Goal: Information Seeking & Learning: Find specific page/section

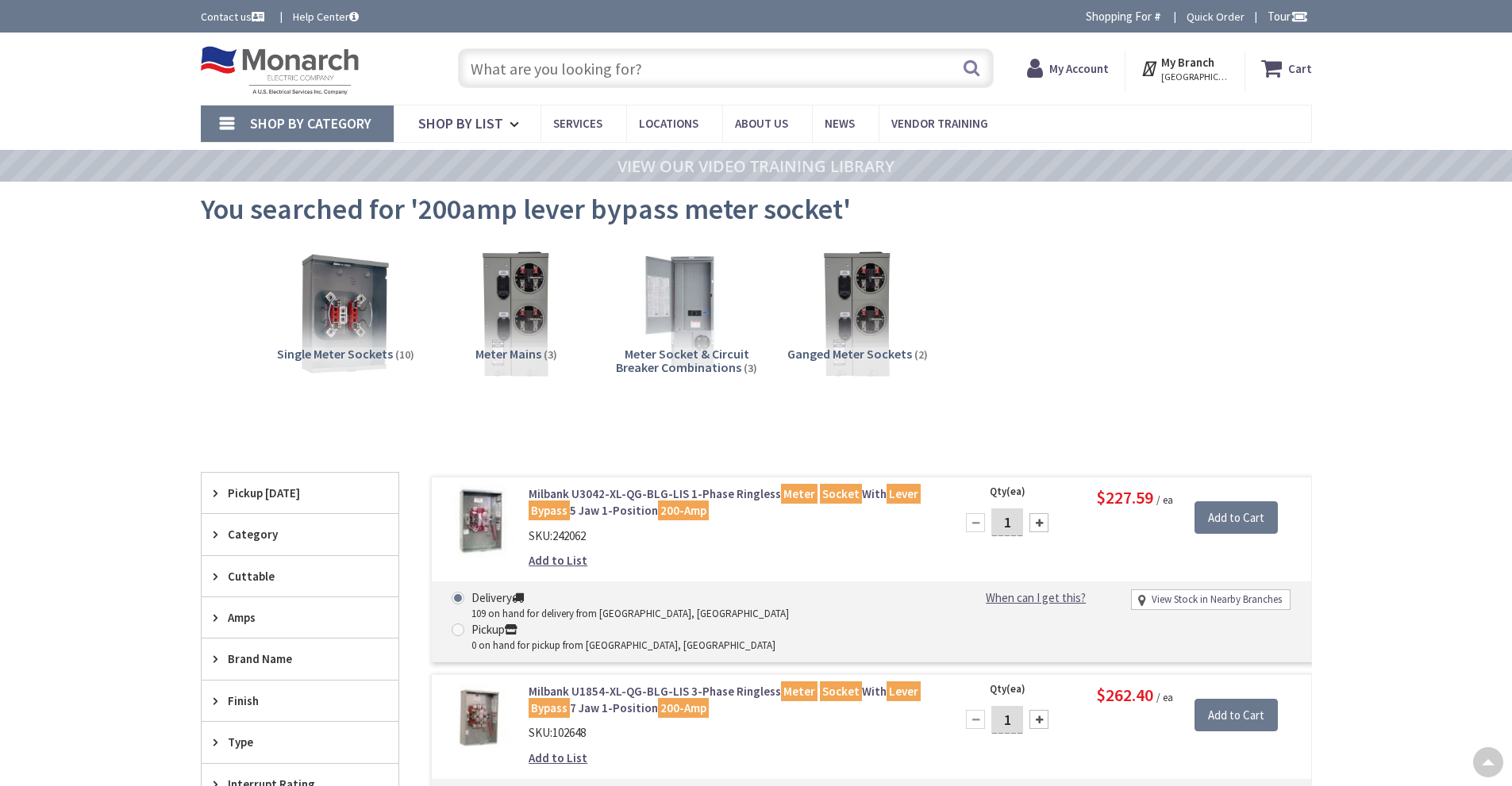
type input "[STREET_ADDRESS]"
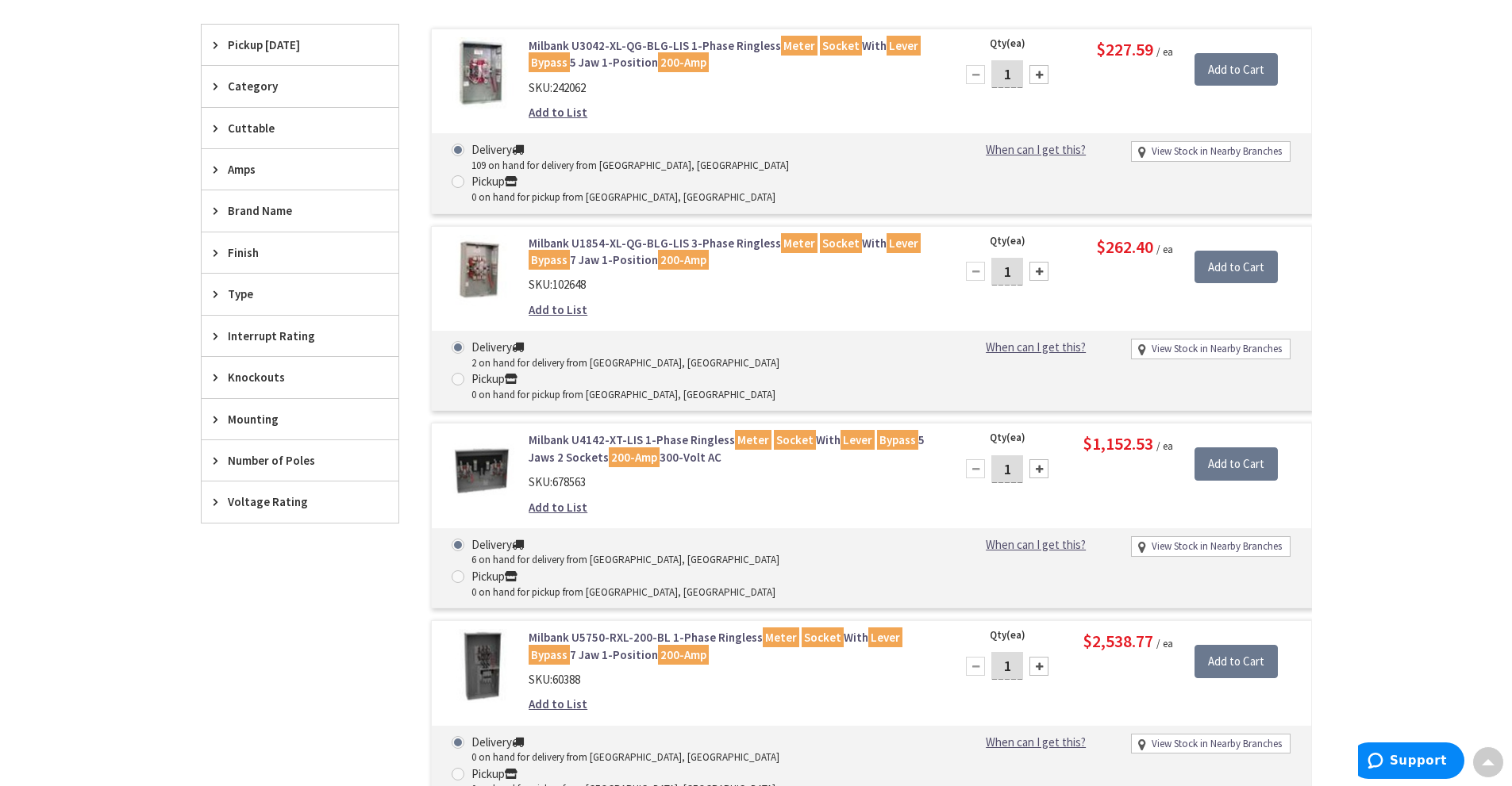
scroll to position [451, 0]
click at [624, 234] on link "Milbank U1854-XL-QG-BLG-LIS 3-Phase Ringless Meter Socket With Lever Bypass 7 J…" at bounding box center [730, 251] width 404 height 34
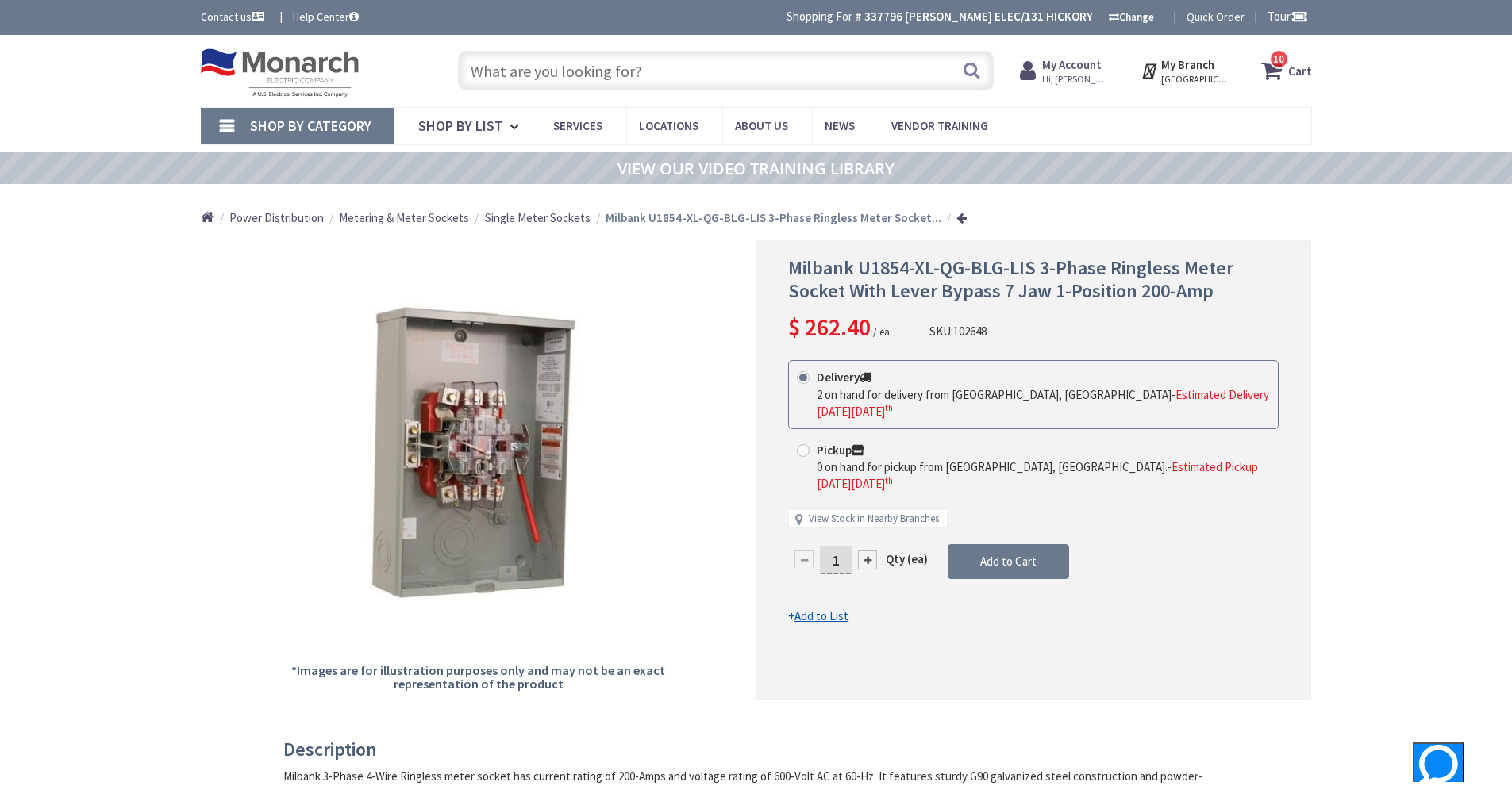
click at [579, 82] on input "text" at bounding box center [726, 70] width 536 height 40
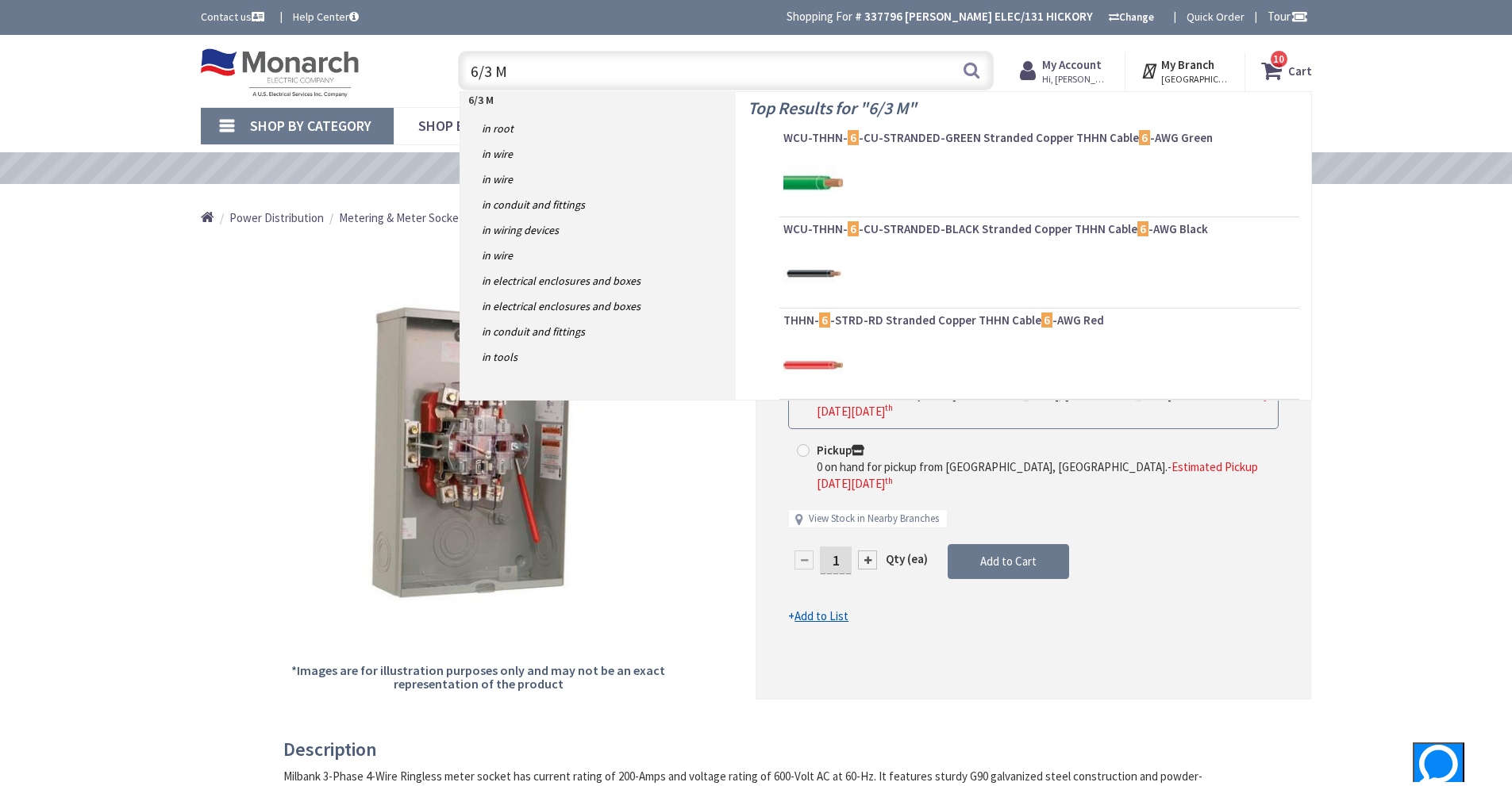
type input "6/3 MC"
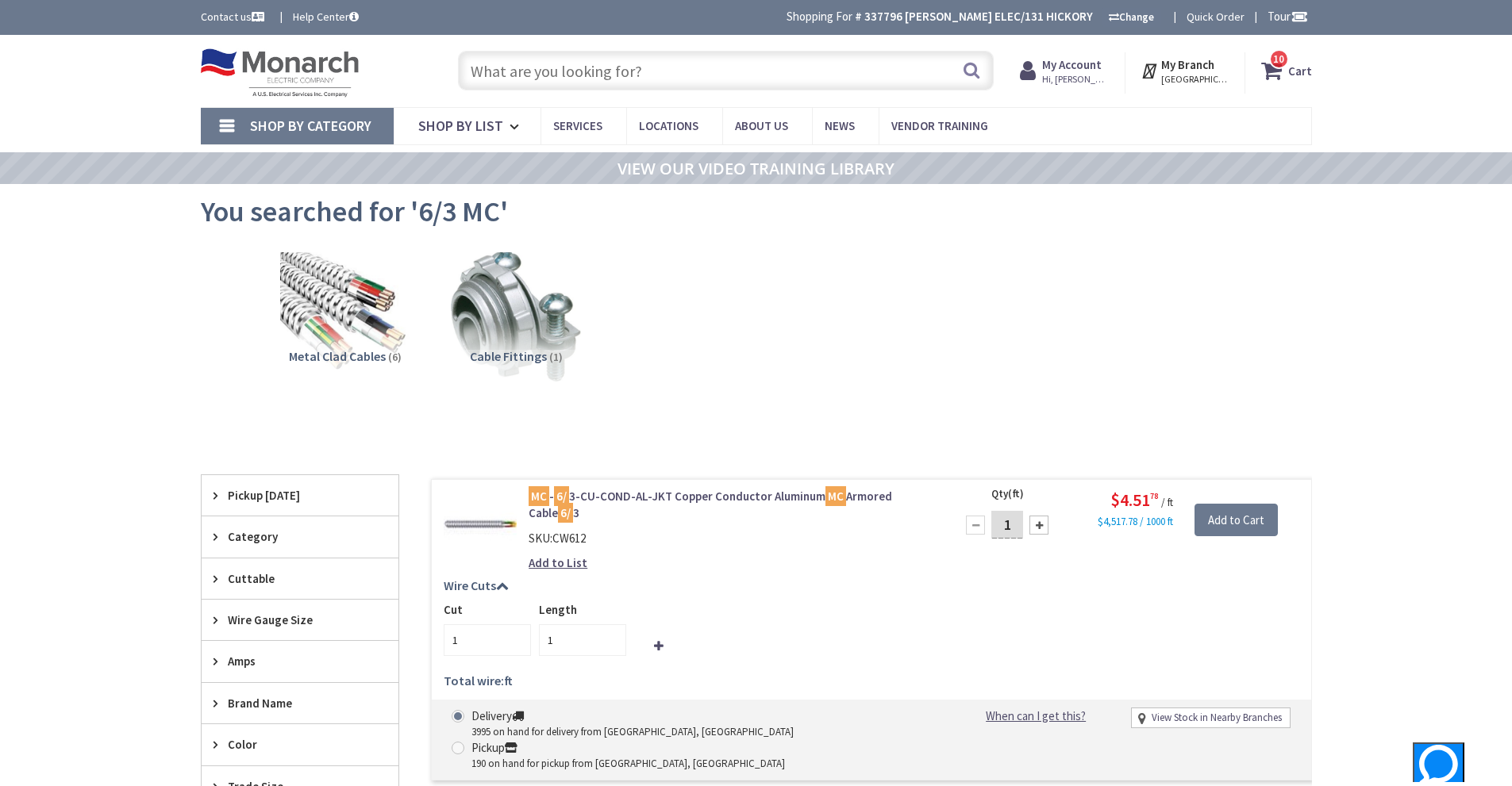
click at [495, 359] on span "Cable Fittings" at bounding box center [508, 356] width 77 height 16
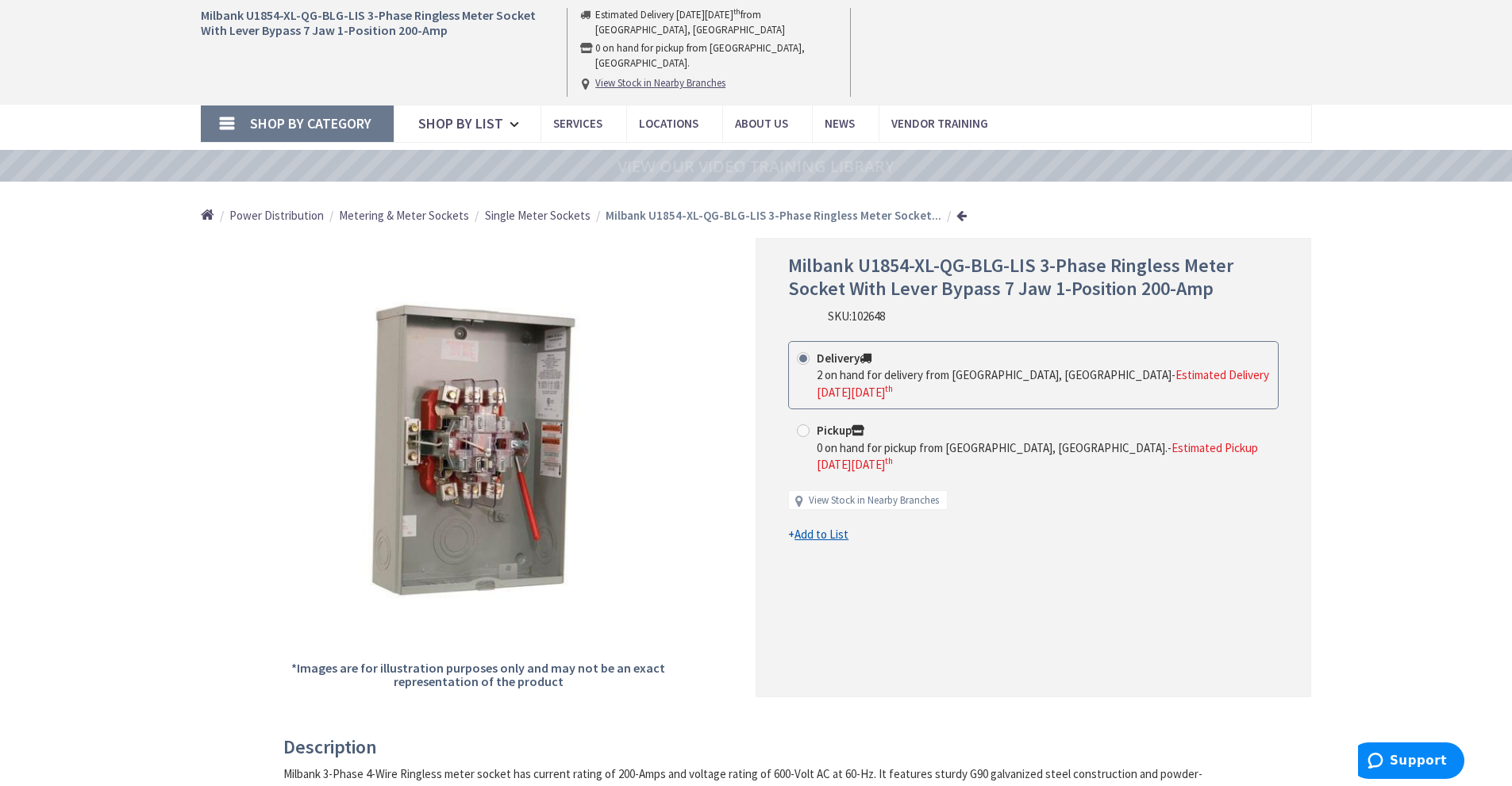
scroll to position [1317, 0]
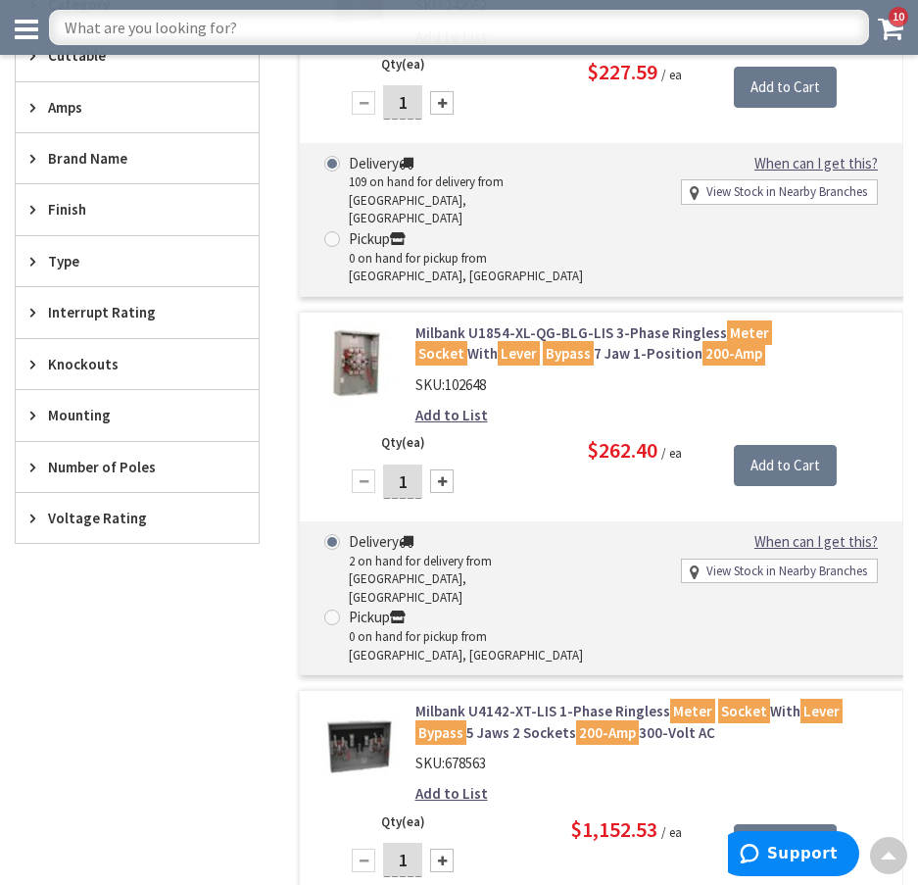
click at [335, 28] on input "text" at bounding box center [459, 27] width 820 height 35
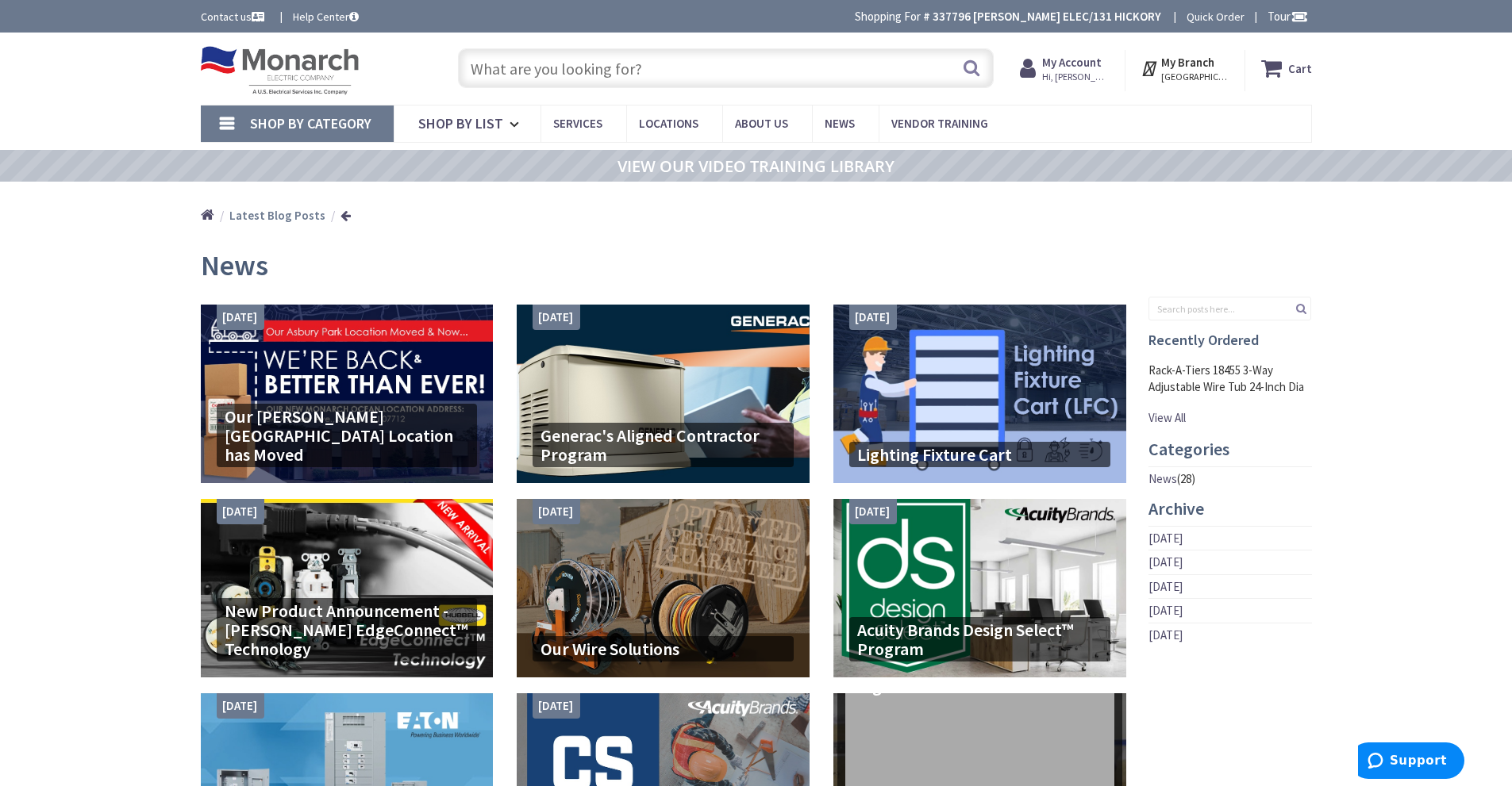
click at [622, 67] on input "text" at bounding box center [726, 68] width 536 height 40
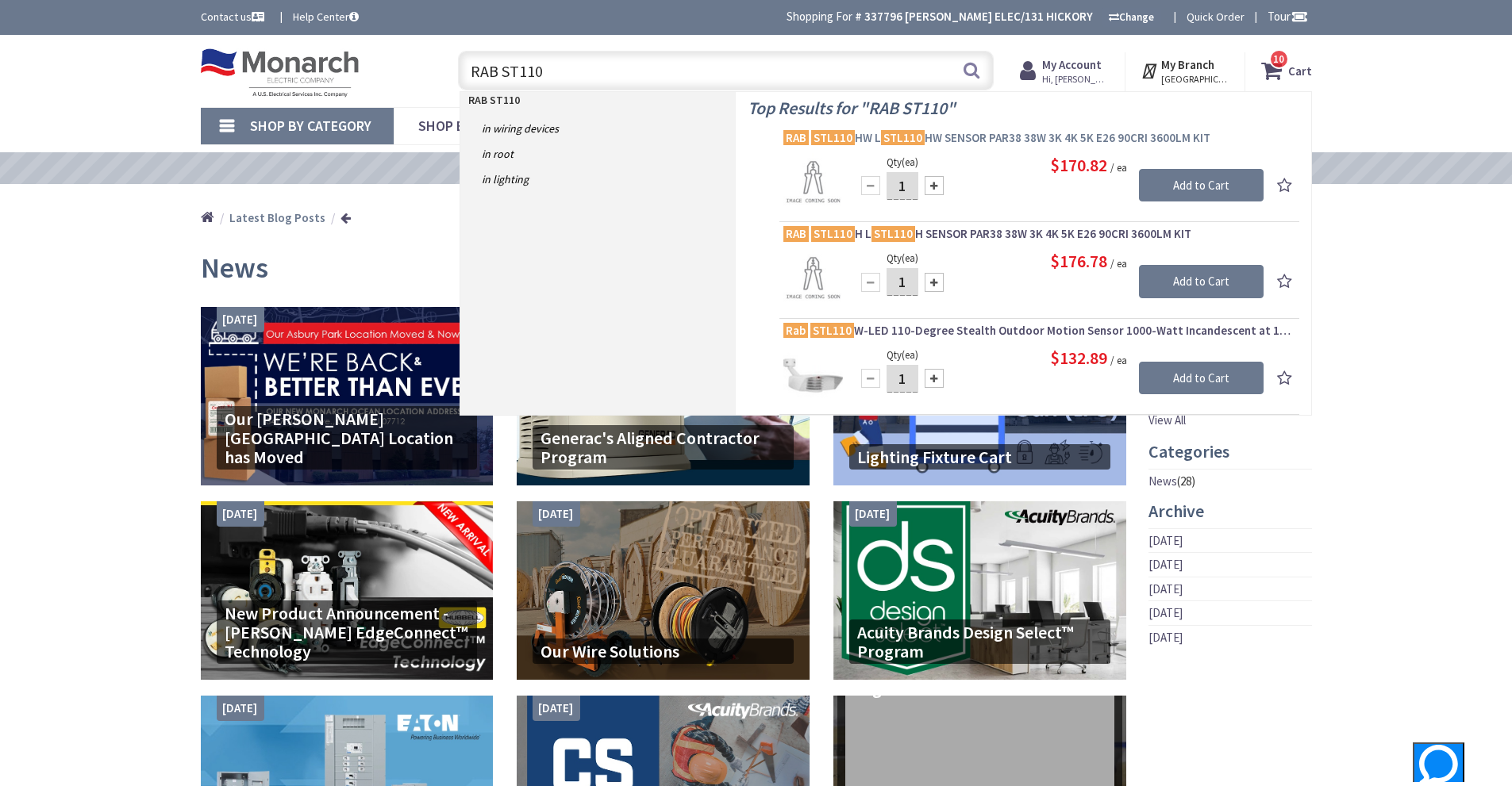
type input "RAB ST110"
click at [990, 135] on span "RAB STL110 HW L STL110 HW SENSOR PAR38 38W 3K 4K 5K E26 90CRI 3600LM KIT" at bounding box center [1039, 138] width 512 height 16
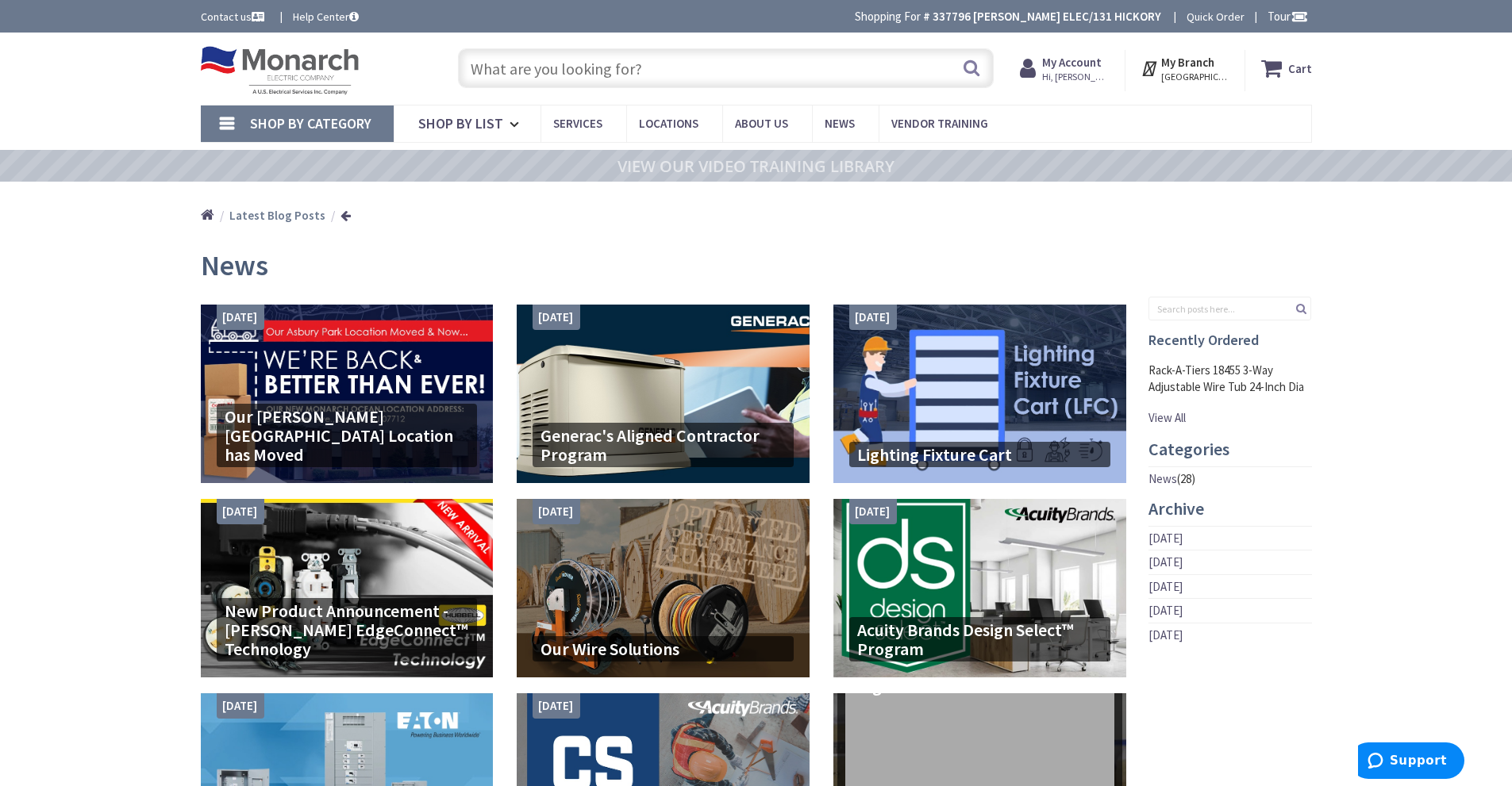
click at [604, 73] on input "text" at bounding box center [726, 68] width 536 height 40
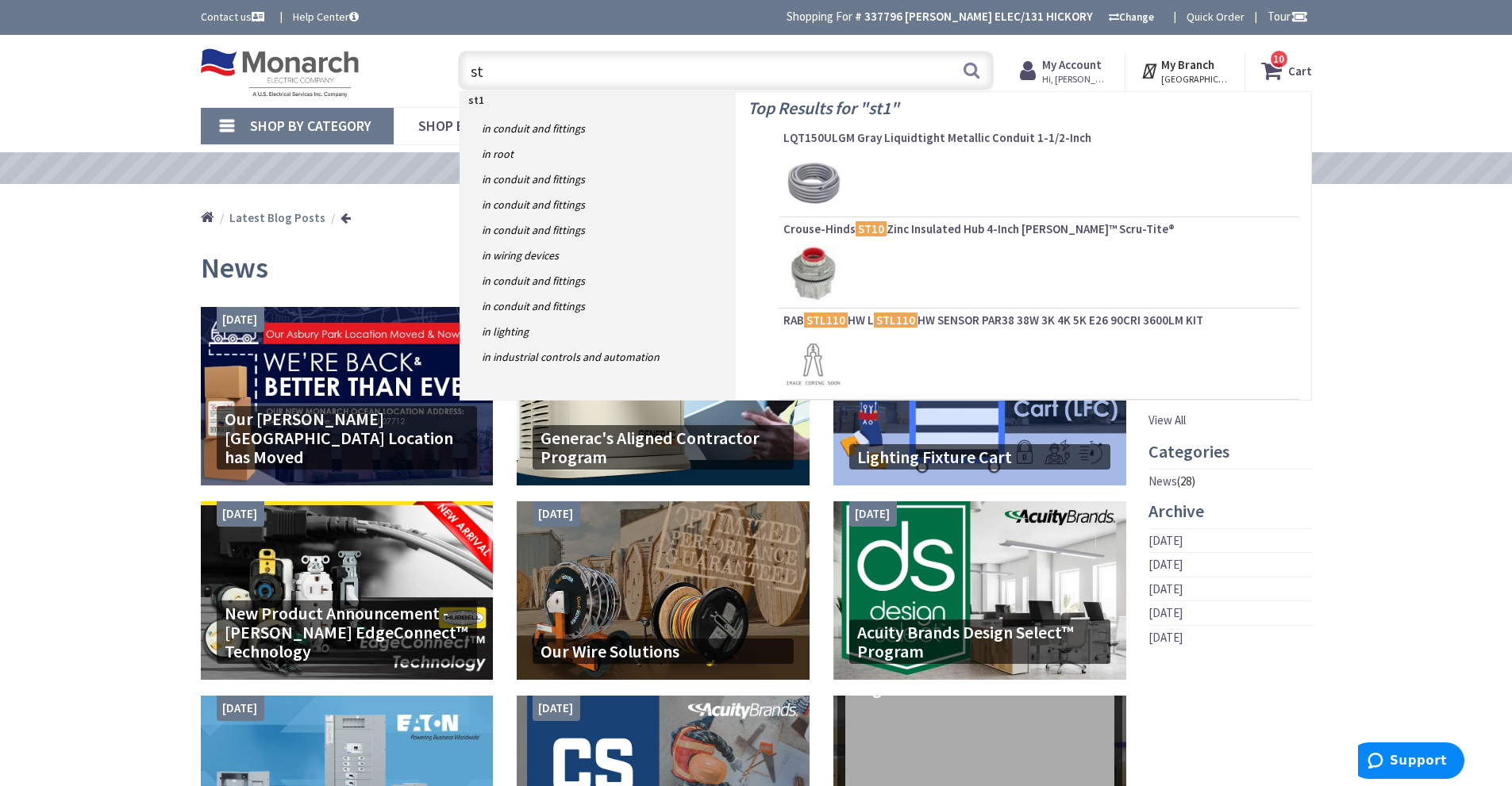
type input "s"
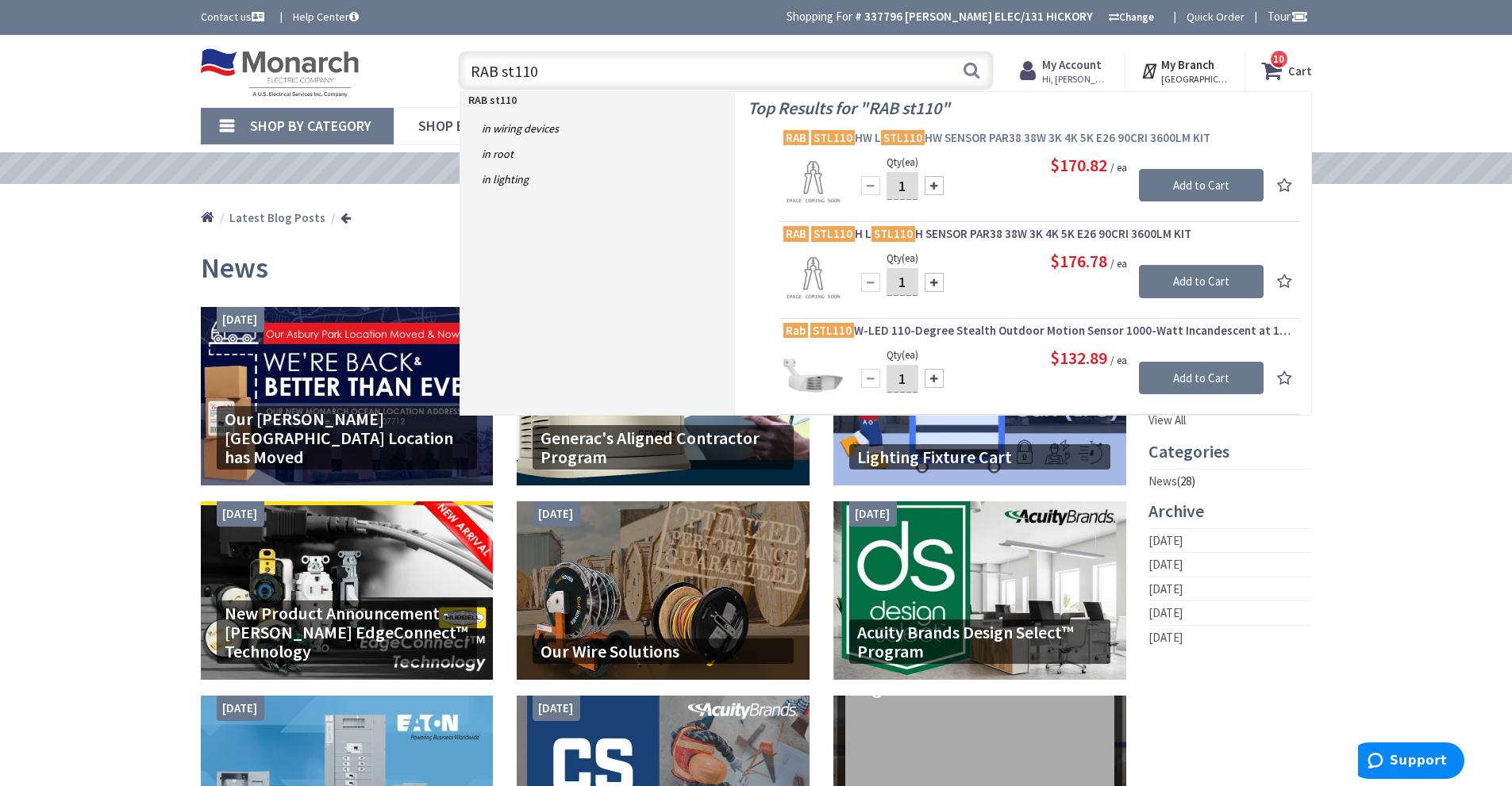
type input "RAB st110"
click at [982, 137] on span "RAB STL110 HW L STL110 HW SENSOR PAR38 38W 3K 4K 5K E26 90CRI 3600LM KIT" at bounding box center [1039, 138] width 512 height 16
